Goal: Task Accomplishment & Management: Manage account settings

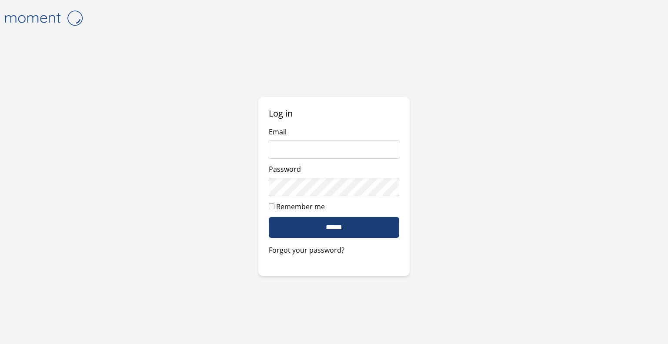
type input "**********"
click at [348, 224] on input "******" at bounding box center [334, 227] width 131 height 21
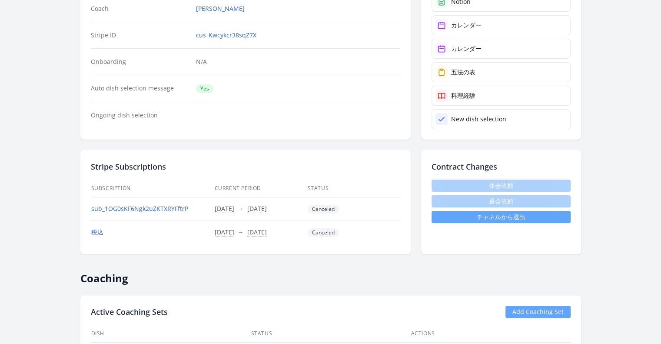
scroll to position [149, 0]
click at [473, 217] on link "チャネルから退出" at bounding box center [501, 216] width 139 height 12
